Goal: Task Accomplishment & Management: Use online tool/utility

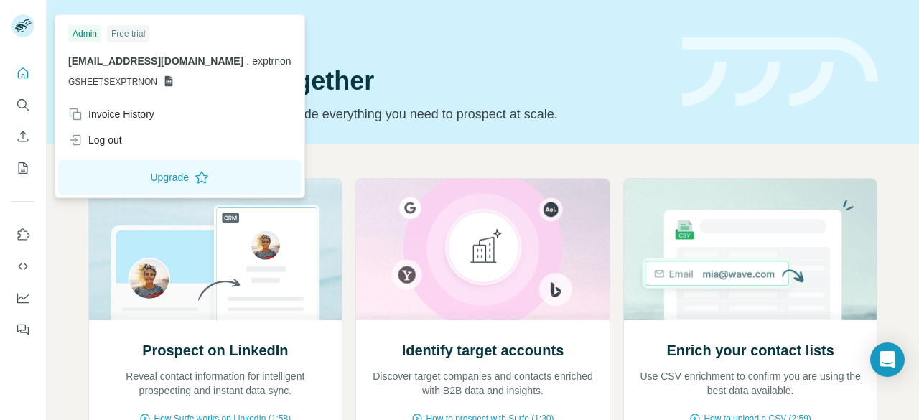
click at [130, 32] on div "Free trial" at bounding box center [128, 33] width 42 height 17
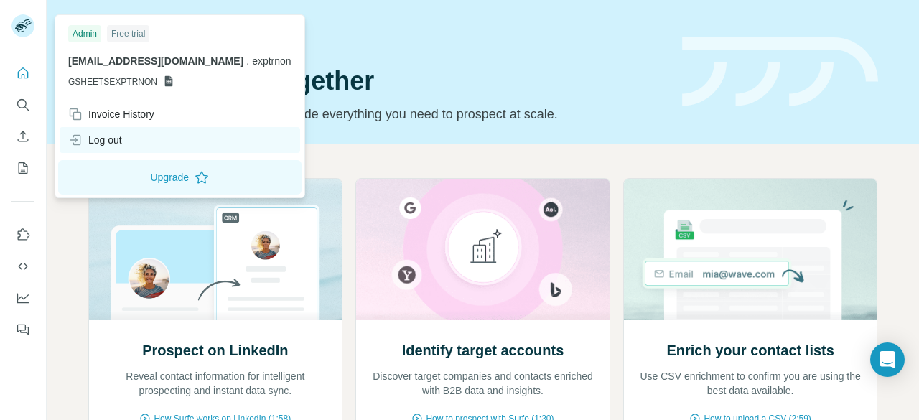
click at [101, 133] on div "Log out" at bounding box center [95, 140] width 54 height 14
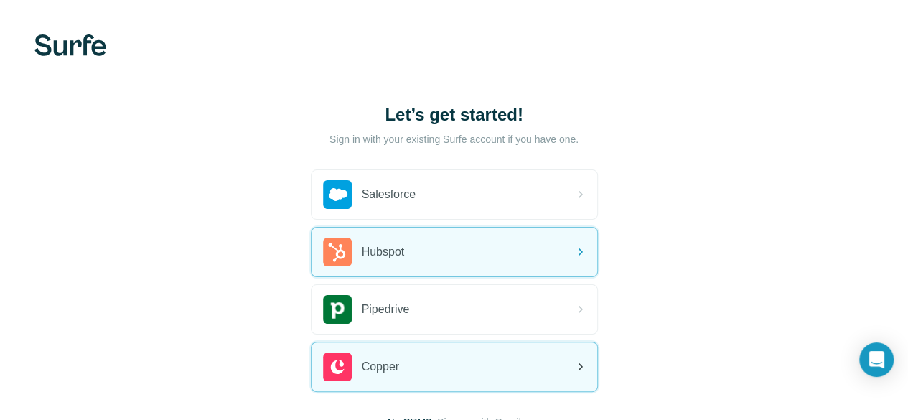
scroll to position [111, 0]
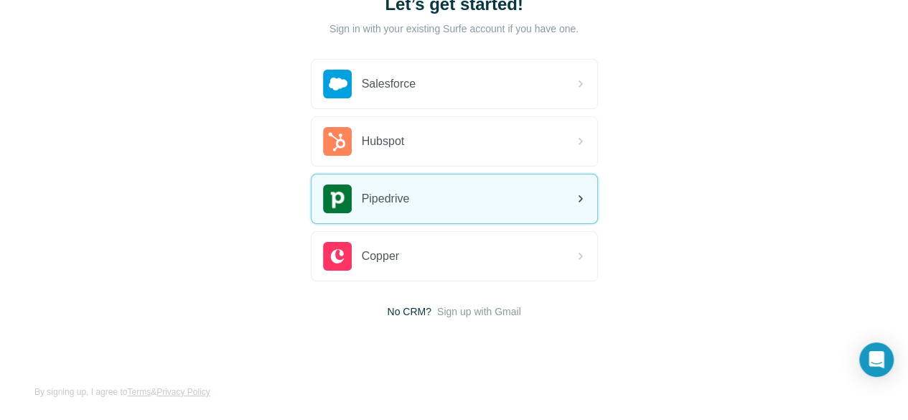
click at [312, 187] on div "Pipedrive" at bounding box center [455, 198] width 286 height 49
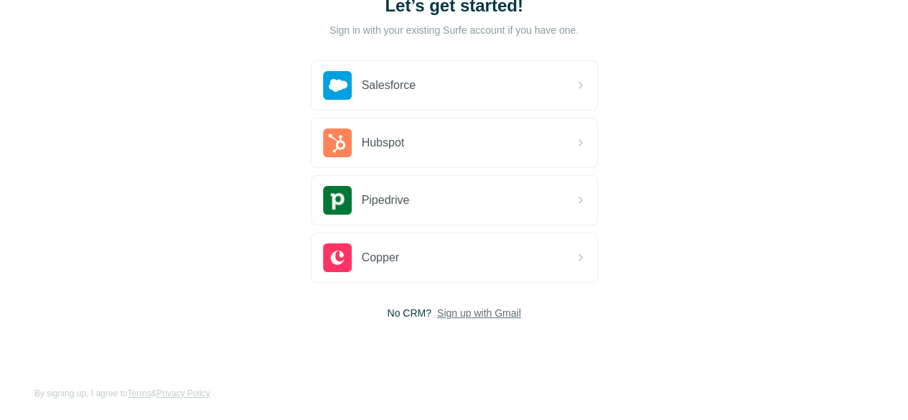
click at [437, 307] on span "Sign up with Gmail" at bounding box center [479, 313] width 84 height 14
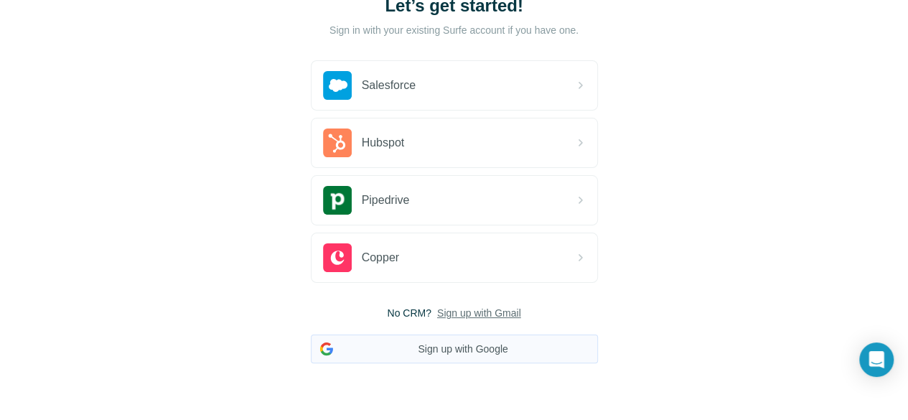
click at [311, 343] on button "Sign up with Google" at bounding box center [454, 349] width 287 height 29
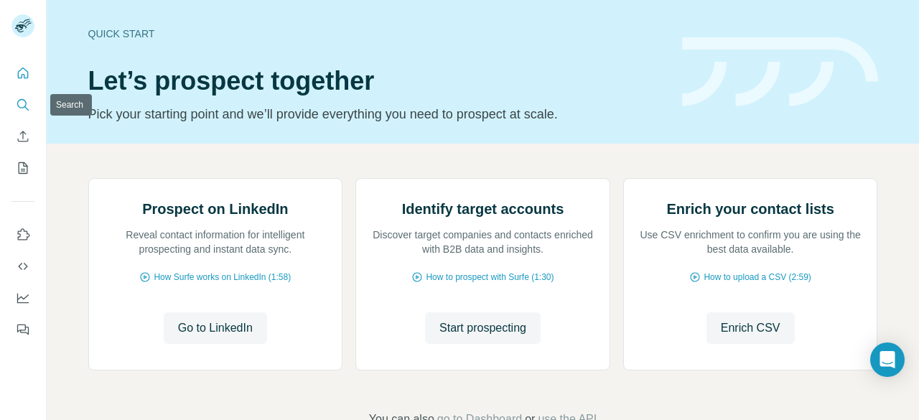
click at [20, 104] on icon "Search" at bounding box center [23, 105] width 14 height 14
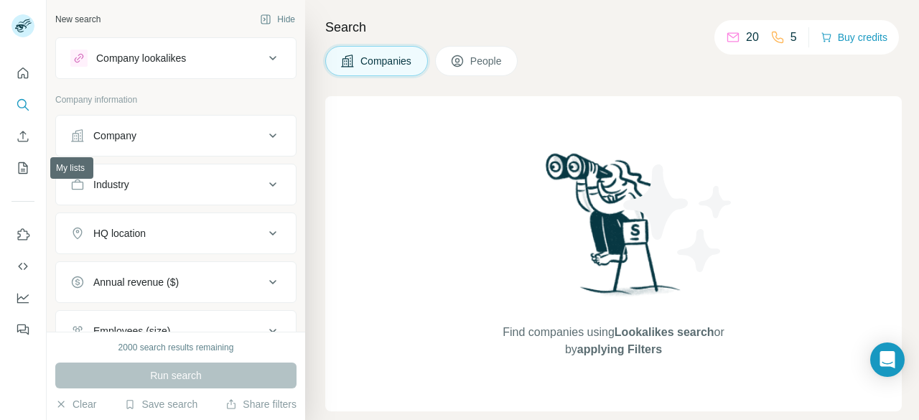
click at [36, 168] on div at bounding box center [23, 197] width 46 height 291
click at [30, 168] on button "My lists" at bounding box center [22, 168] width 23 height 26
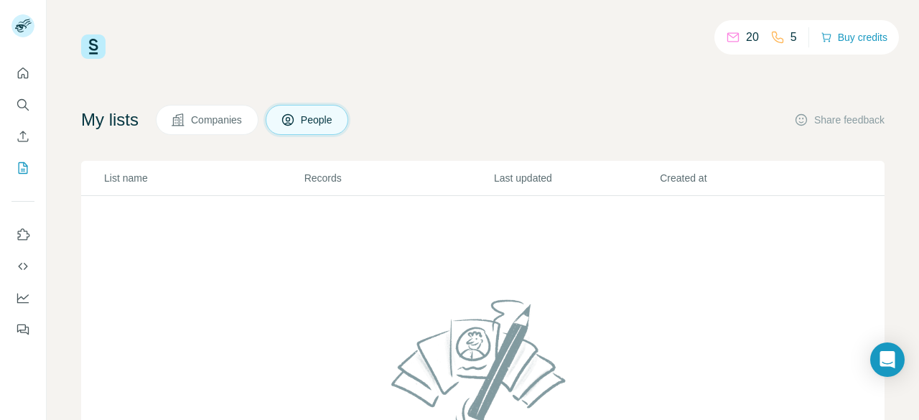
click at [286, 113] on button "People" at bounding box center [307, 120] width 83 height 30
click at [22, 239] on icon "Use Surfe on LinkedIn" at bounding box center [24, 233] width 12 height 11
click at [88, 48] on img at bounding box center [93, 46] width 24 height 24
click at [22, 70] on icon "Quick start" at bounding box center [23, 73] width 14 height 14
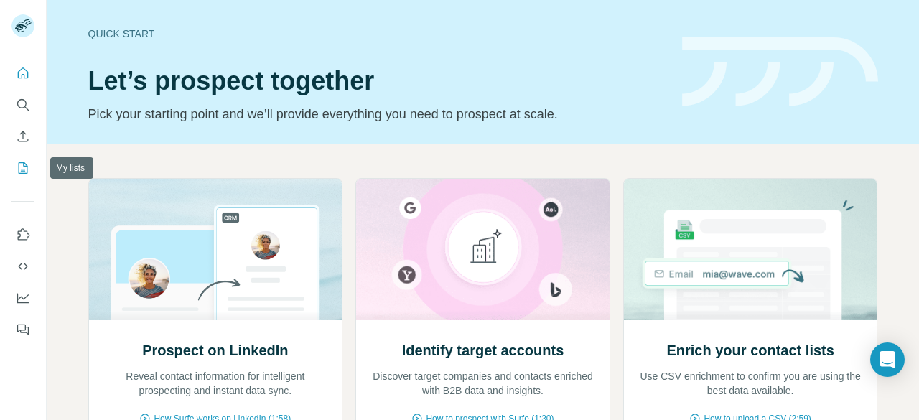
click at [29, 170] on icon "My lists" at bounding box center [23, 168] width 14 height 14
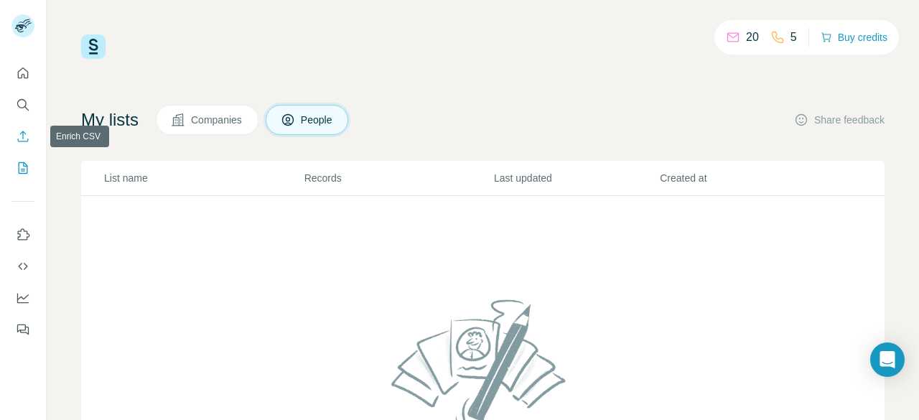
click at [24, 134] on icon "Enrich CSV" at bounding box center [23, 136] width 14 height 14
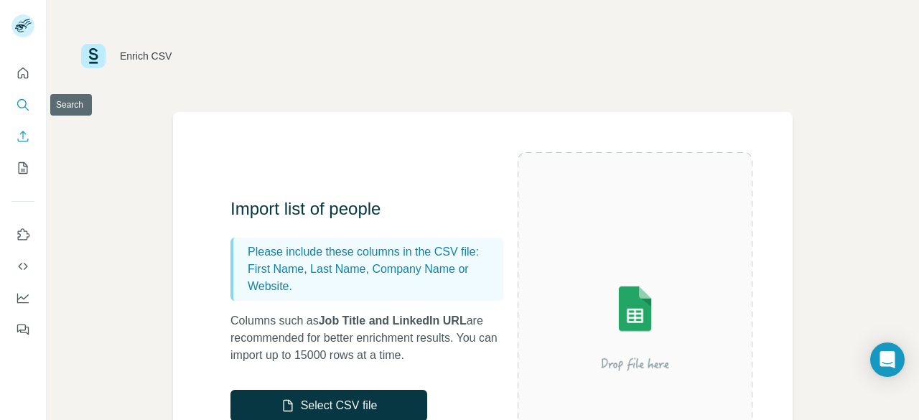
click at [22, 108] on icon "Search" at bounding box center [23, 105] width 14 height 14
click at [22, 75] on icon "Quick start" at bounding box center [23, 72] width 11 height 11
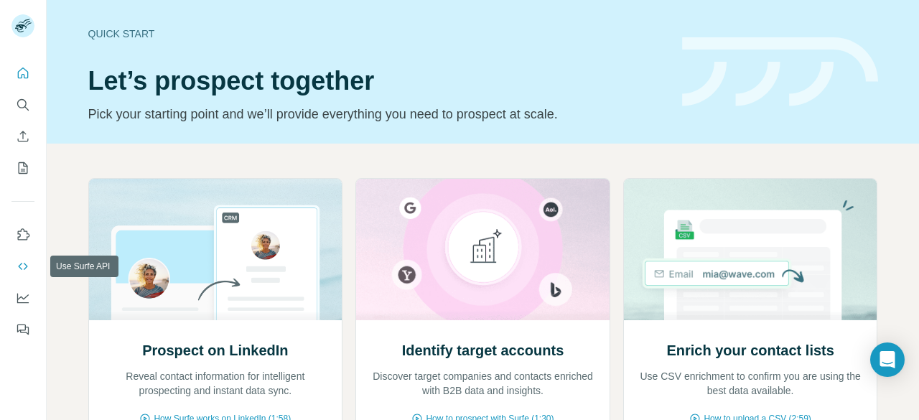
click at [26, 271] on icon "Use Surfe API" at bounding box center [23, 266] width 14 height 14
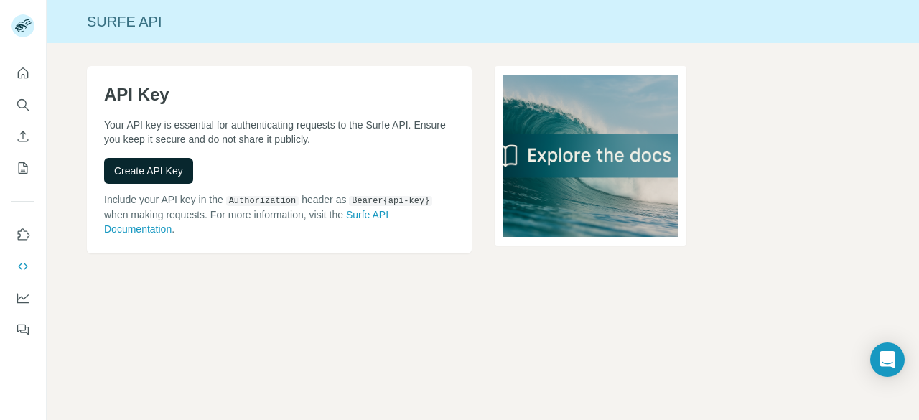
click at [140, 175] on span "Create API Key" at bounding box center [148, 171] width 69 height 14
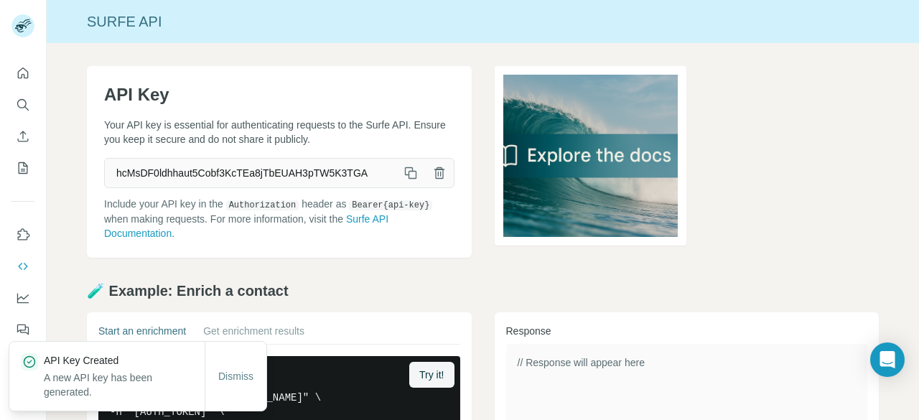
click at [485, 280] on div "API Key Your API key is essential for authenticating requests to the Surfe API.…" at bounding box center [483, 397] width 872 height 708
